Goal: Navigation & Orientation: Go to known website

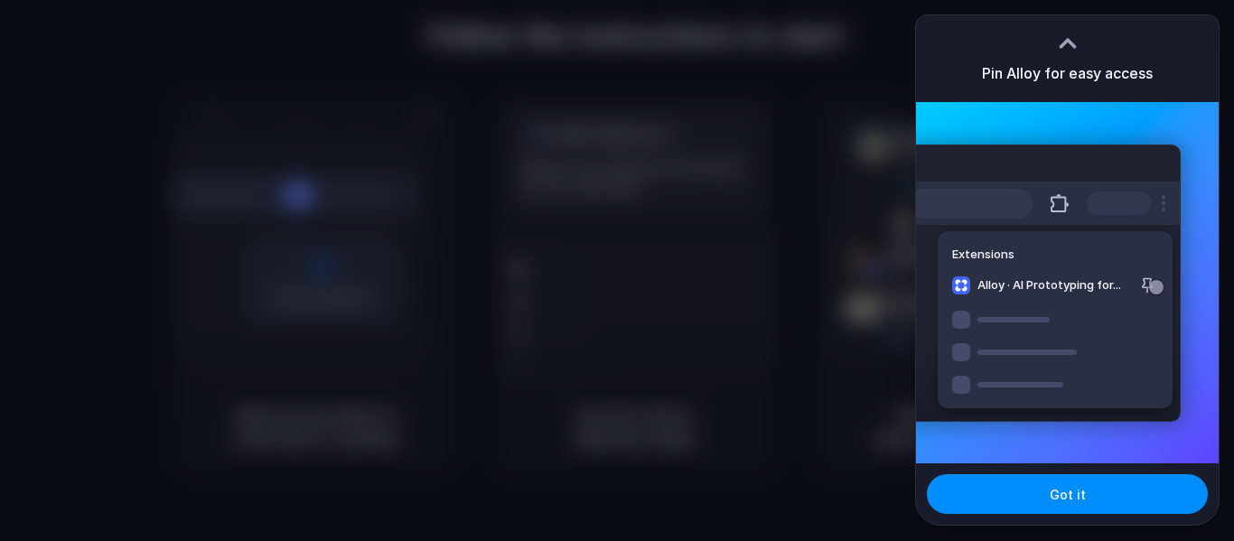
click at [631, 124] on div at bounding box center [617, 270] width 1234 height 541
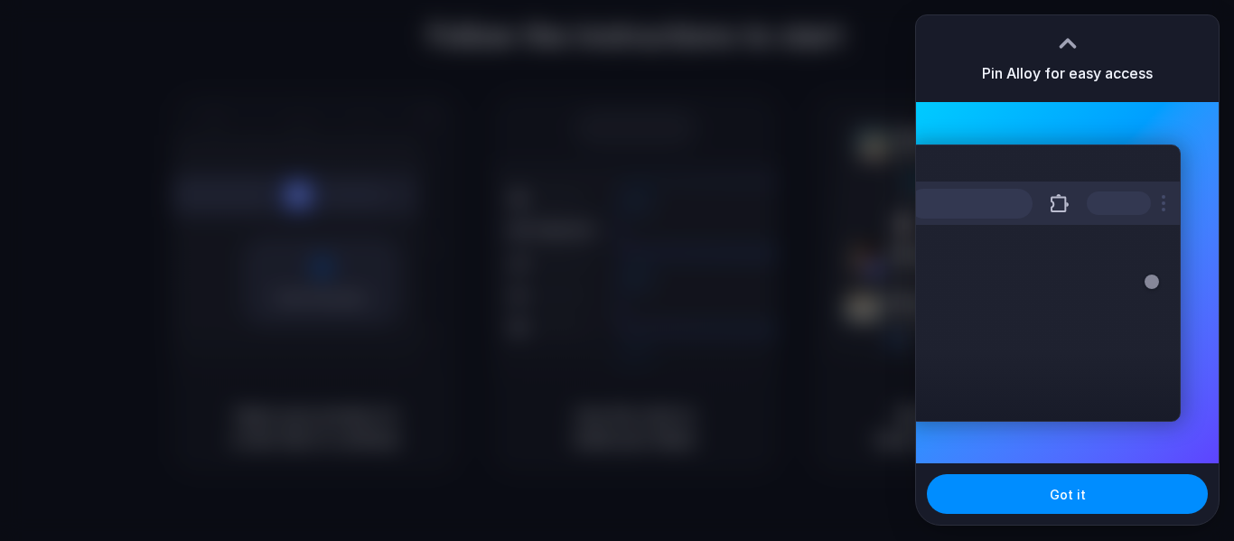
click at [598, 134] on div at bounding box center [617, 270] width 1234 height 541
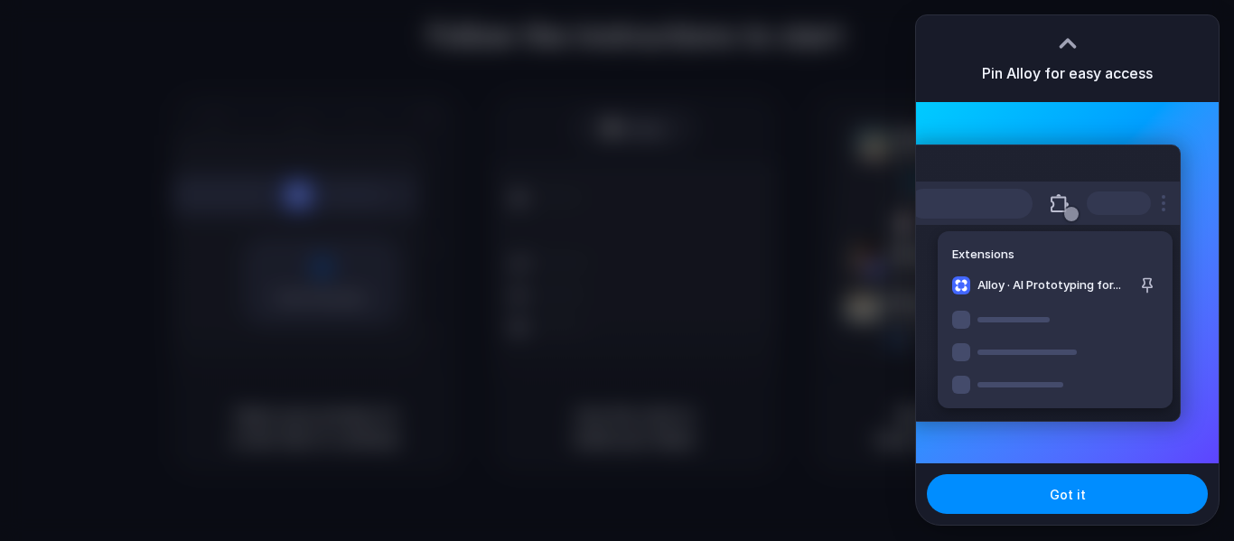
click at [632, 138] on div at bounding box center [617, 270] width 1234 height 541
